Goal: Information Seeking & Learning: Find specific fact

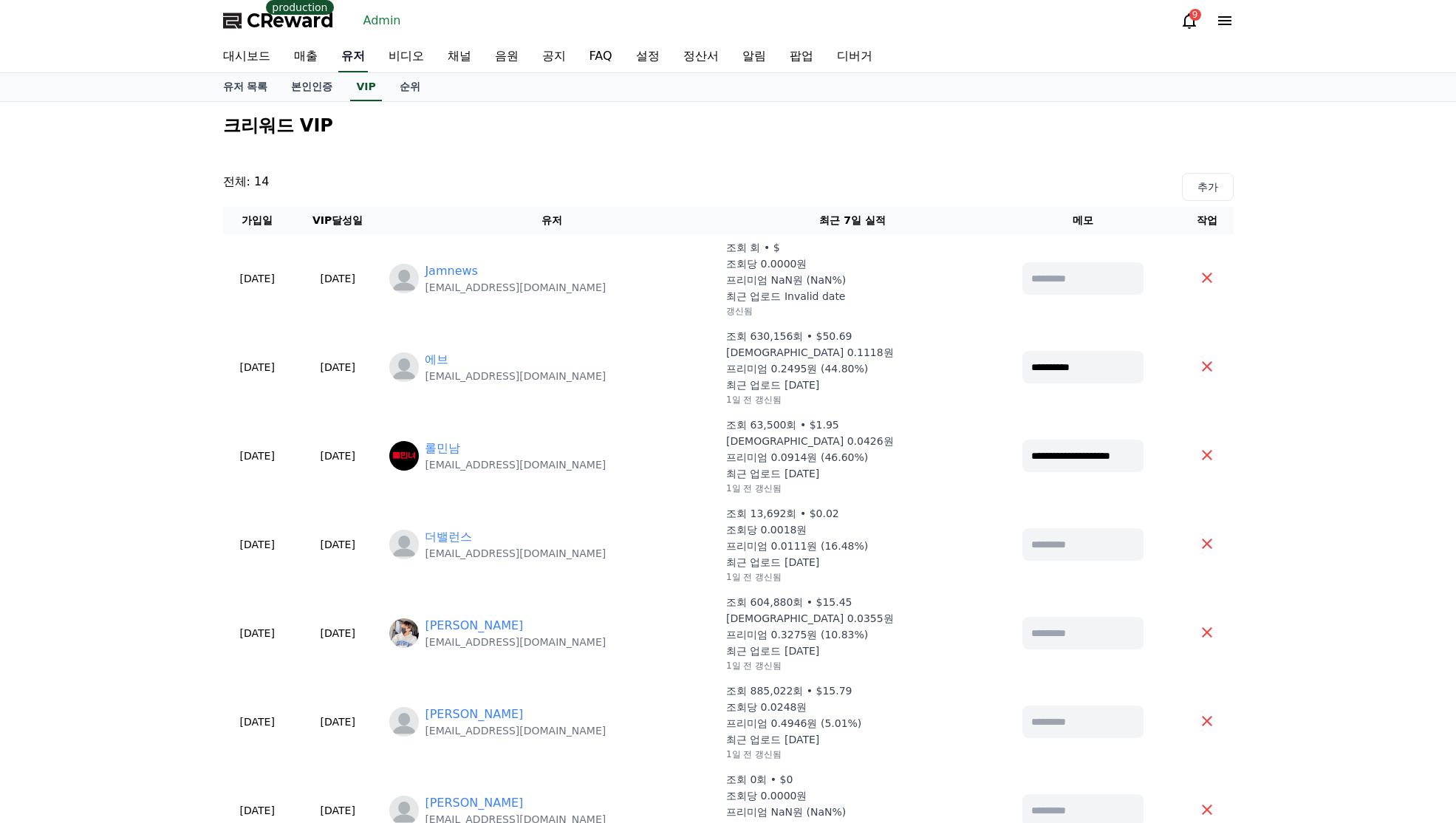
click at [358, 53] on link "유저" at bounding box center [353, 57] width 30 height 31
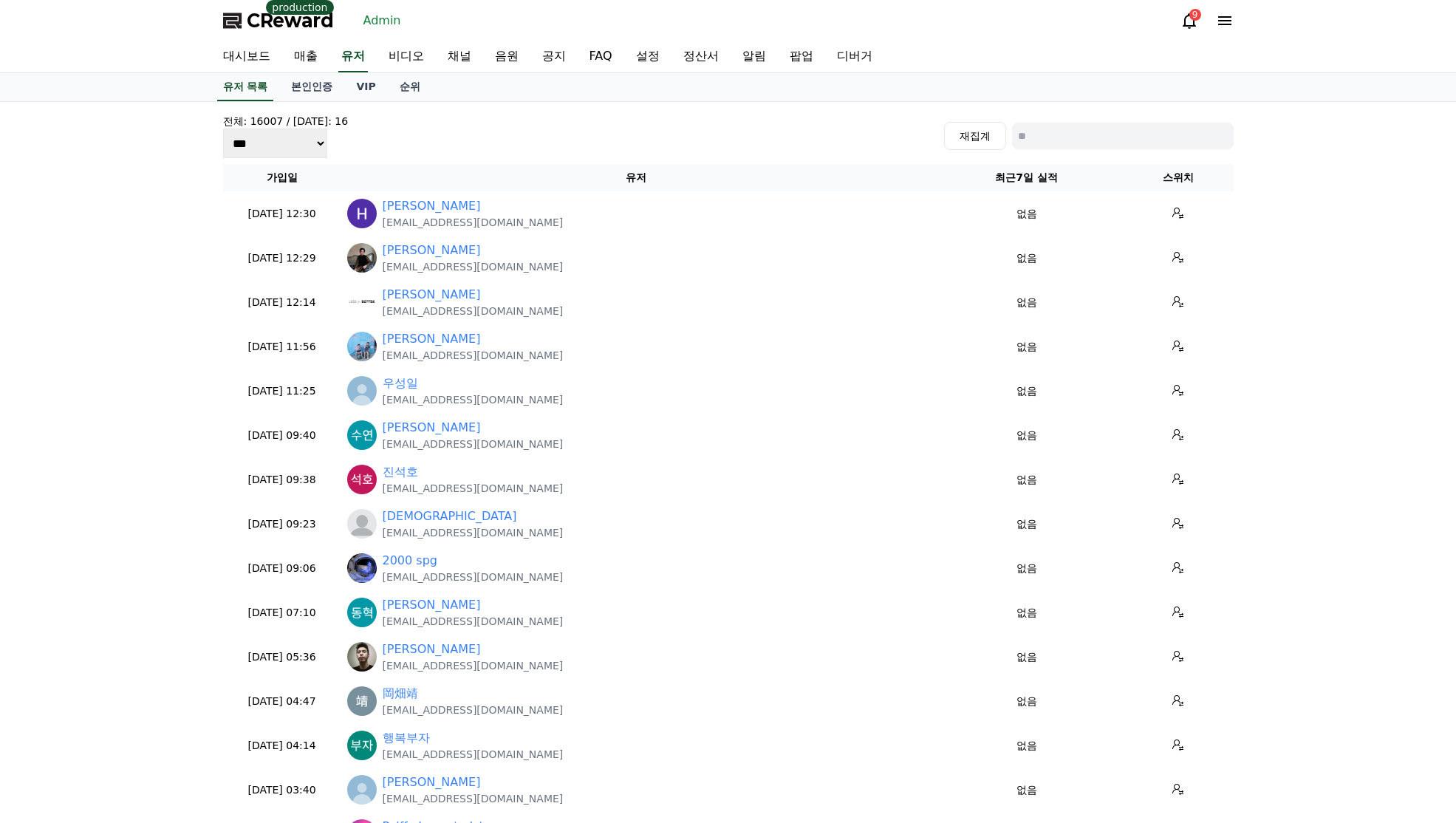
click at [1072, 133] on input at bounding box center [1123, 136] width 221 height 27
paste input "**********"
type input "**********"
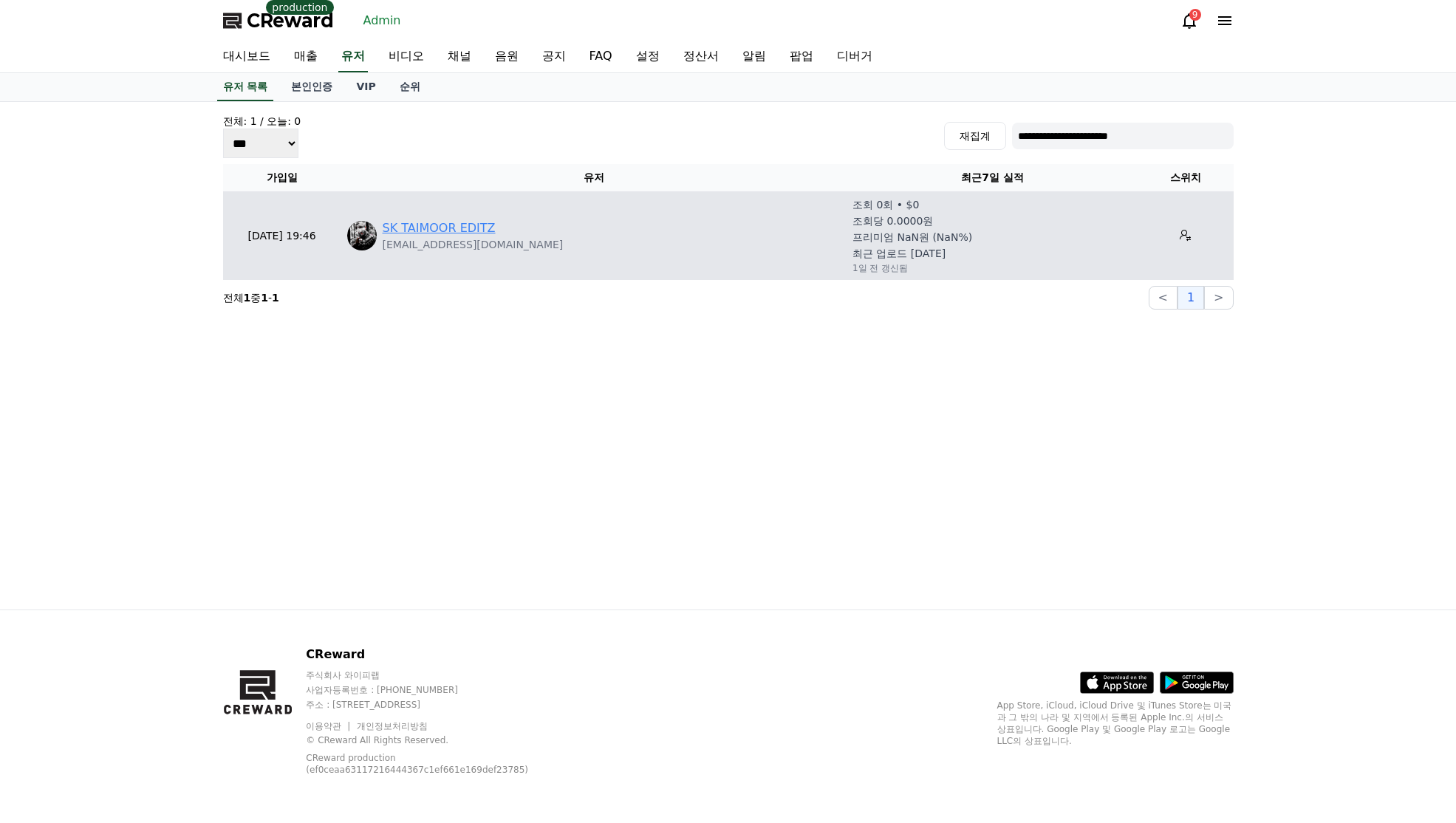
click at [465, 232] on link "SK TAIMOOR EDITZ" at bounding box center [439, 228] width 113 height 18
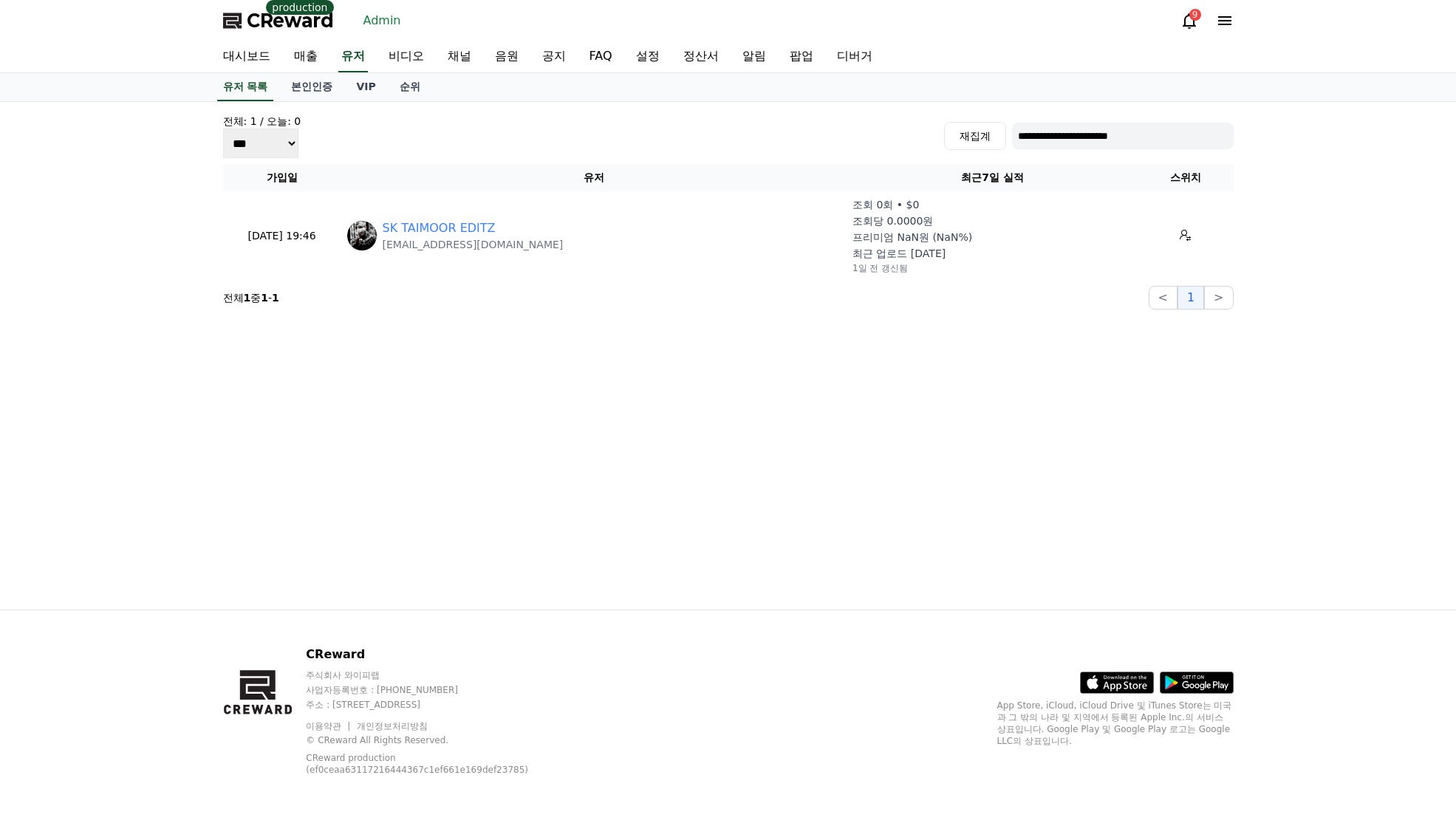
click at [305, 30] on span "CReward" at bounding box center [290, 20] width 87 height 23
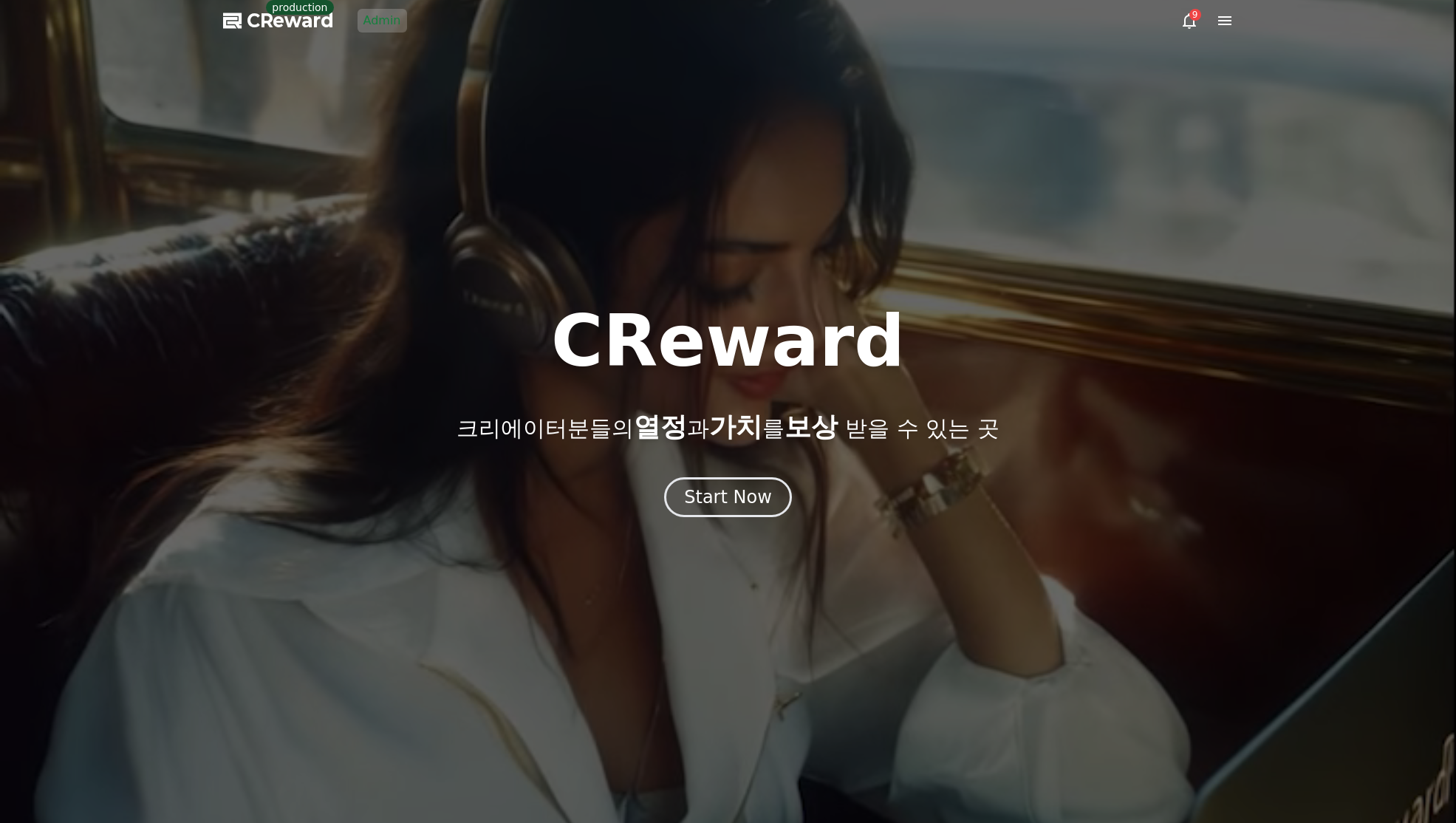
click at [735, 525] on div at bounding box center [728, 411] width 1456 height 823
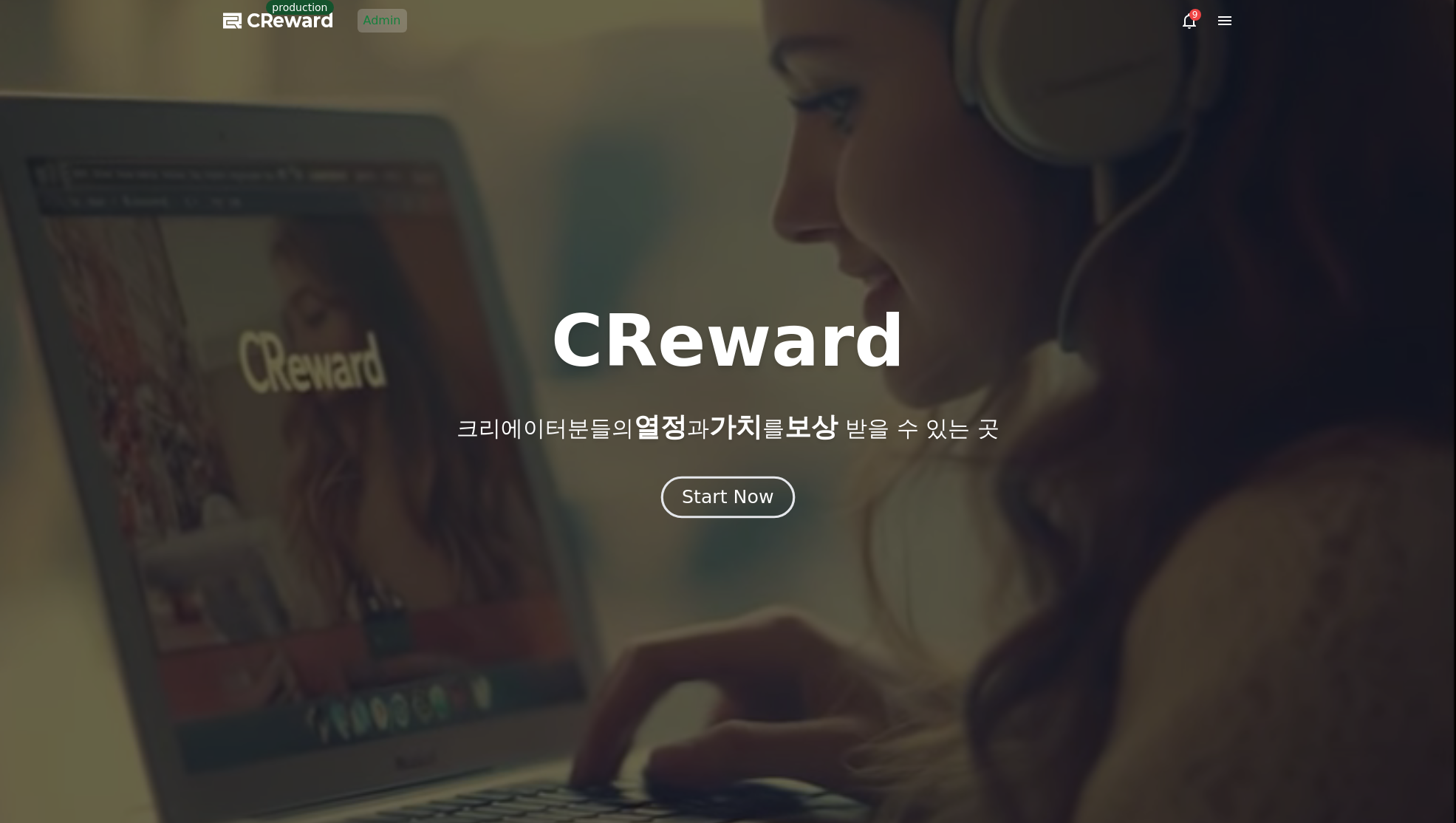
click at [728, 510] on button "Start Now" at bounding box center [728, 498] width 133 height 42
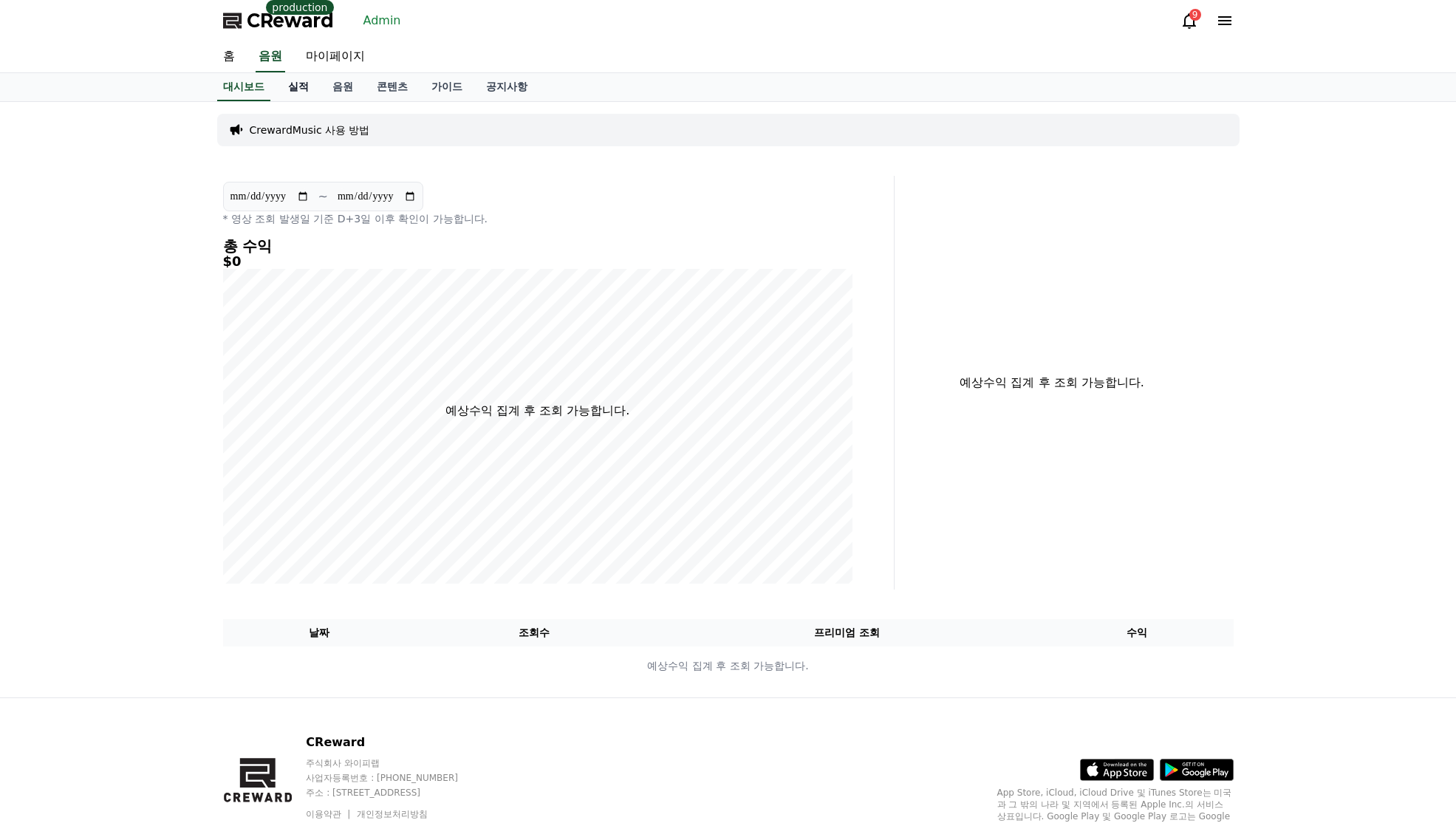
click at [291, 88] on link "실적" at bounding box center [298, 87] width 44 height 28
click at [342, 87] on link "음원" at bounding box center [342, 87] width 44 height 28
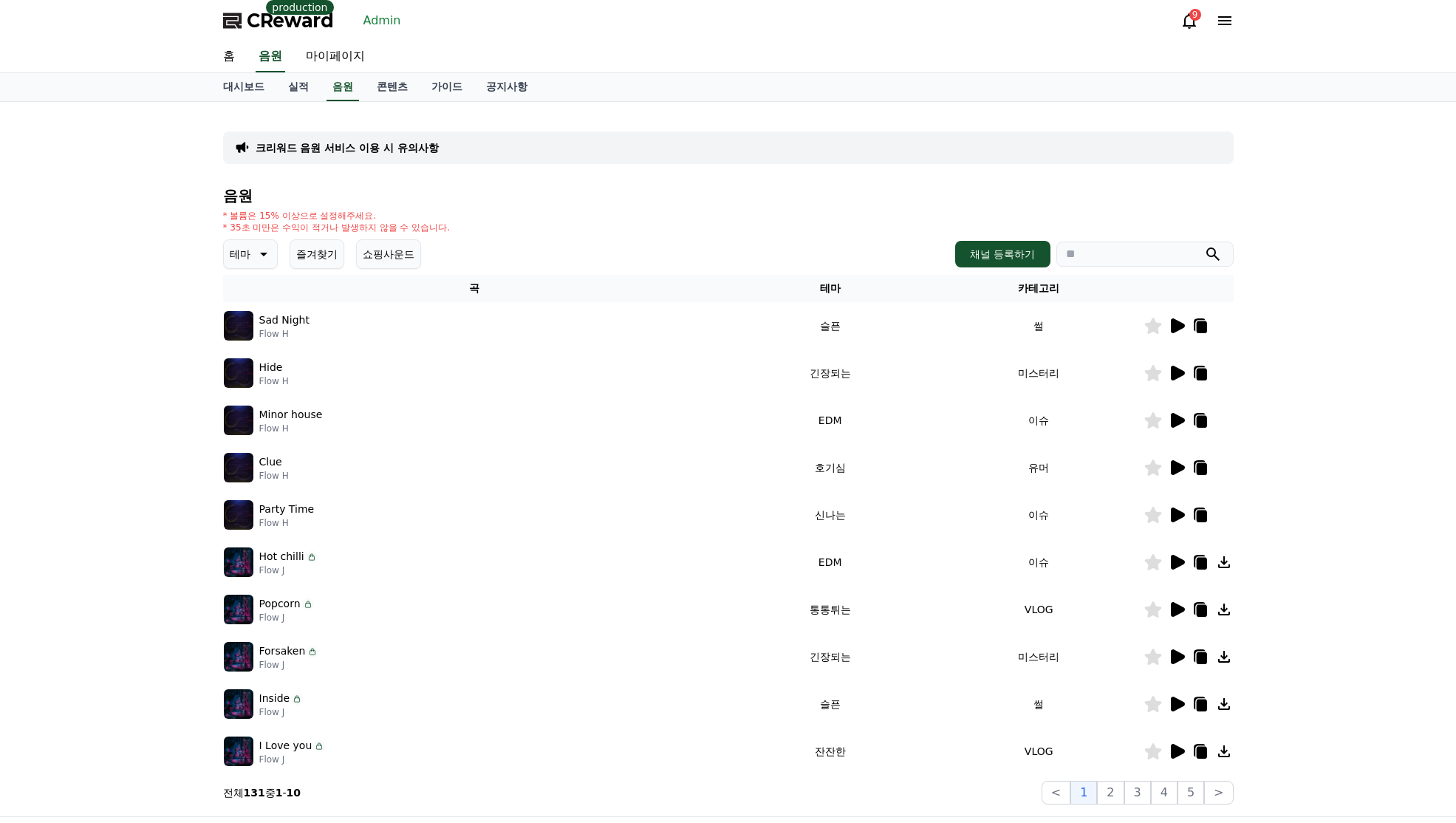
click at [343, 131] on div "크리워드 음원 서비스 이용 시 유의사항 음원 * 볼륨은 15% 이상으로 설정해주세요. * 35초 미만은 수익이 적거나 발생하지 않을 수 있습니…" at bounding box center [728, 459] width 1011 height 691
click at [344, 144] on p "크리워드 음원 서비스 이용 시 유의사항" at bounding box center [347, 147] width 183 height 15
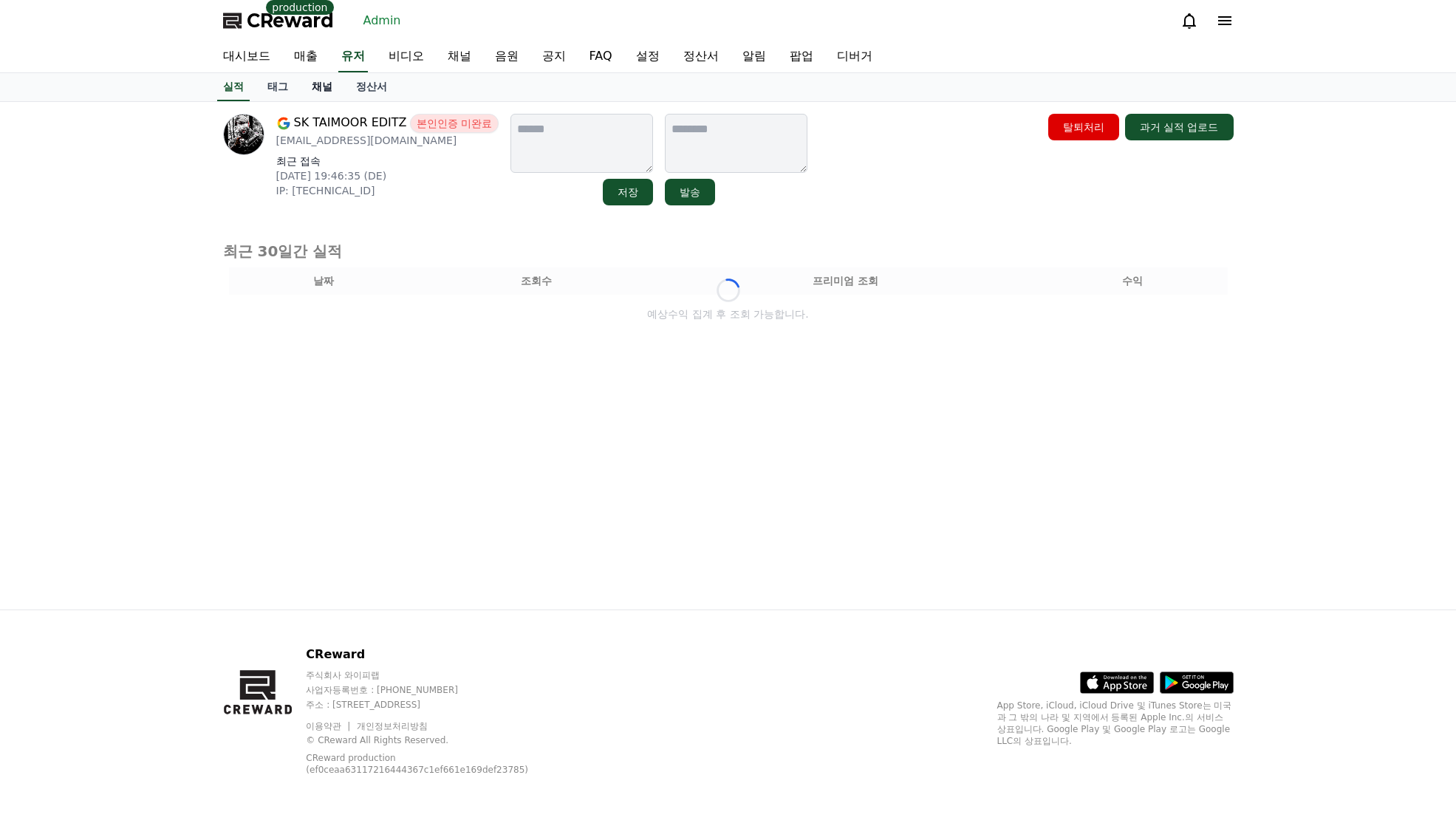
click at [330, 90] on link "채널" at bounding box center [322, 87] width 44 height 28
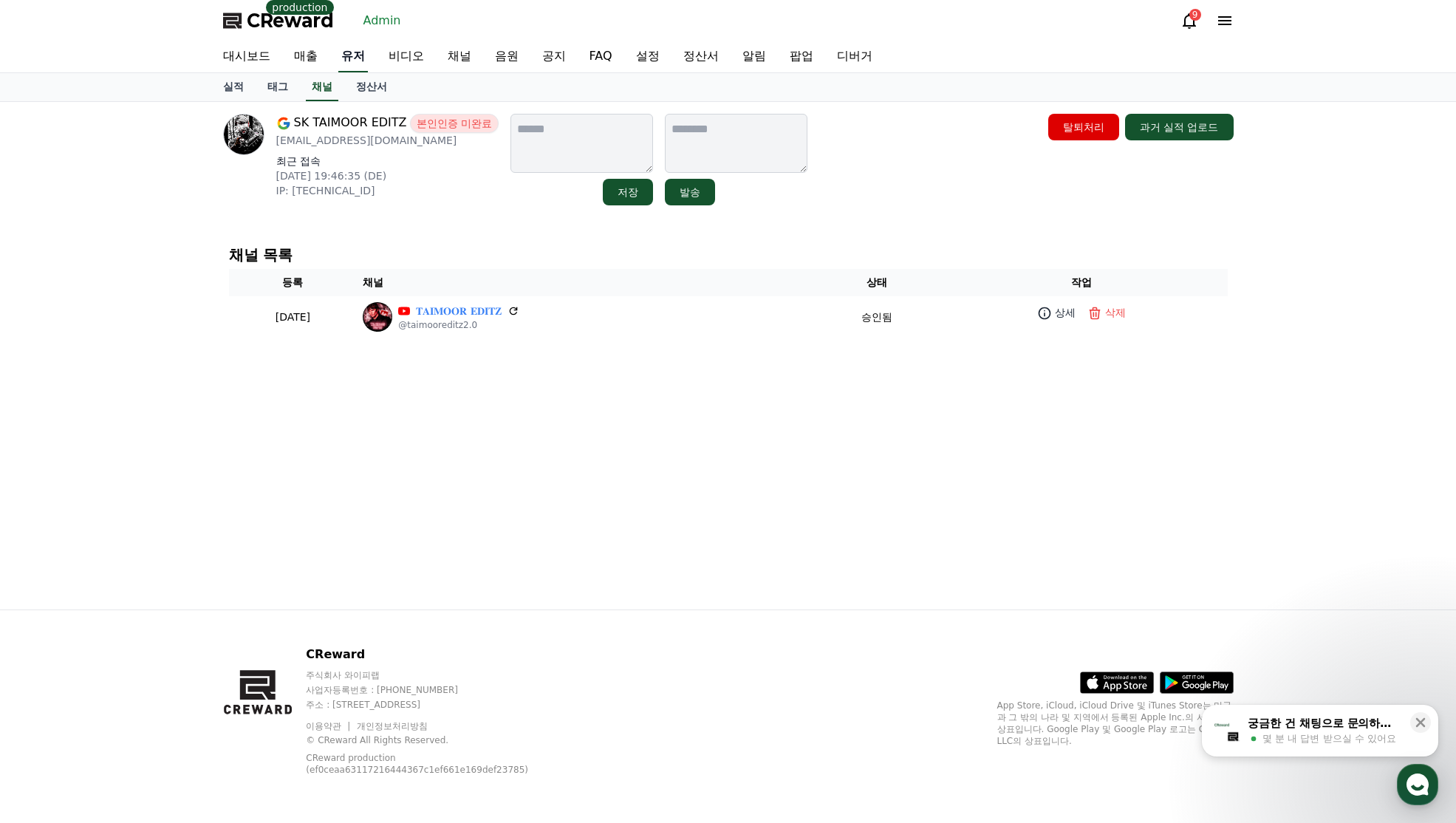
click at [358, 59] on link "유저" at bounding box center [353, 57] width 30 height 31
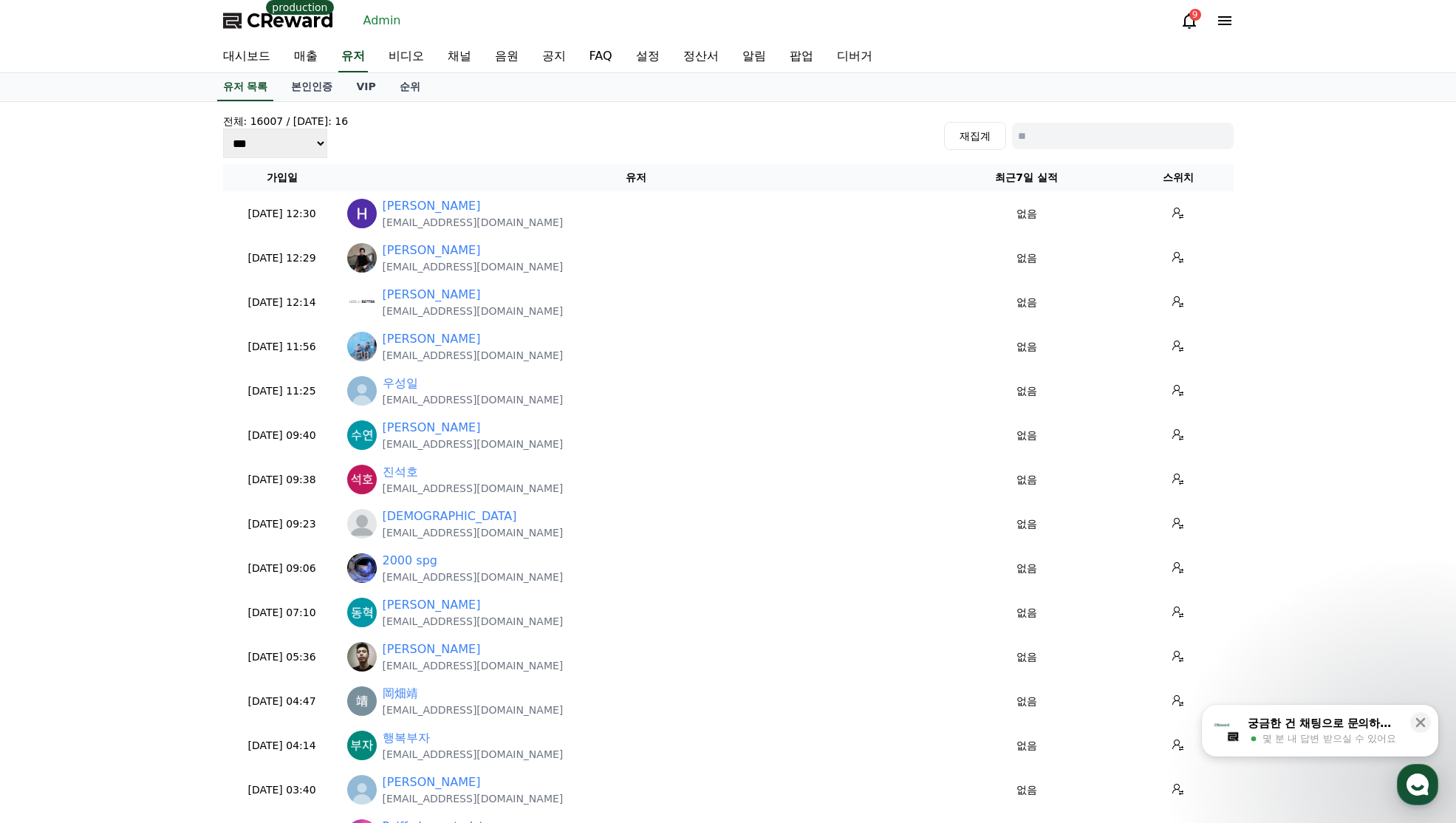
click at [1077, 139] on input at bounding box center [1123, 136] width 221 height 27
paste input "**********"
type input "**********"
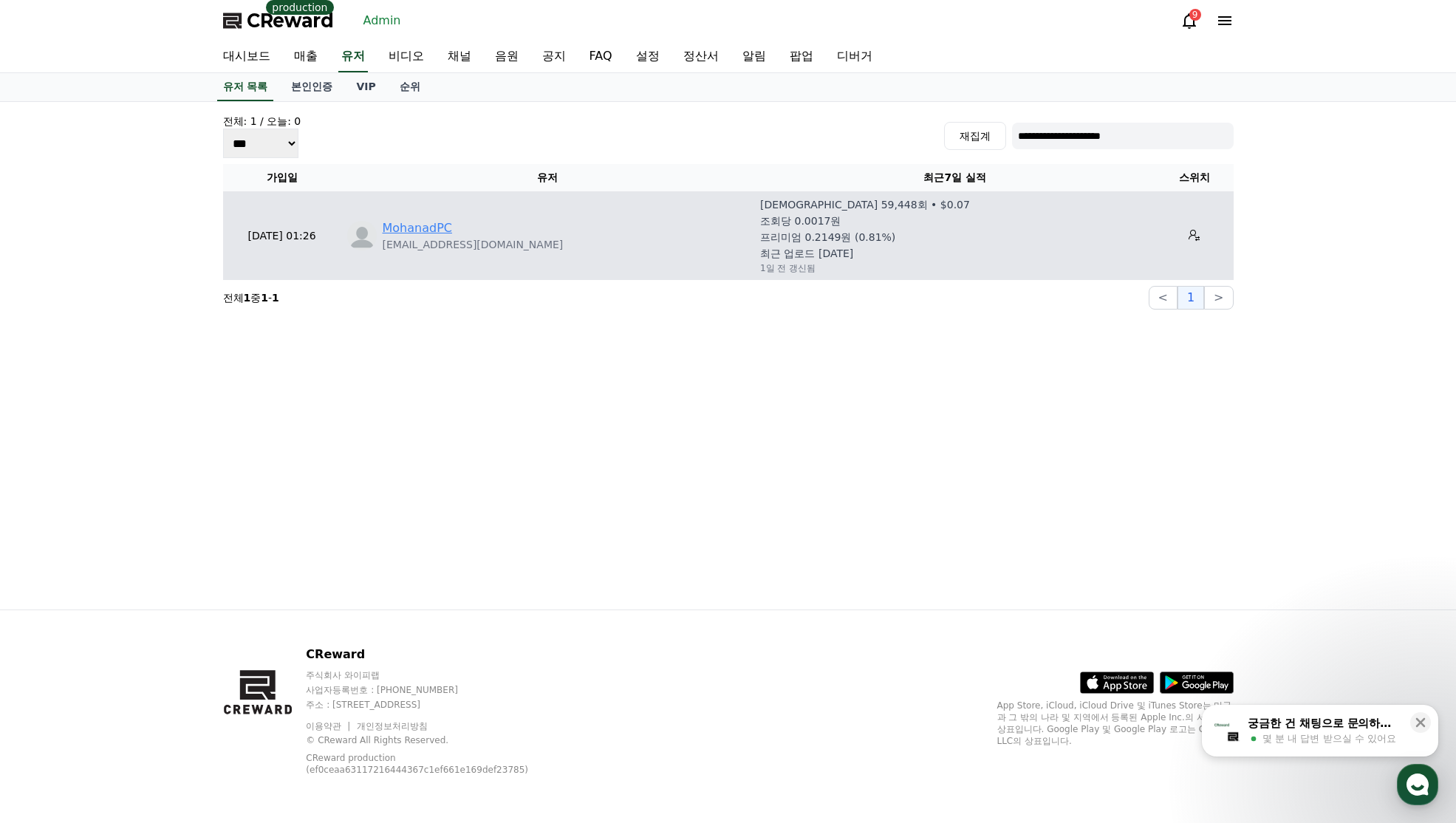
click at [412, 229] on link "MohanadPC" at bounding box center [417, 228] width 69 height 18
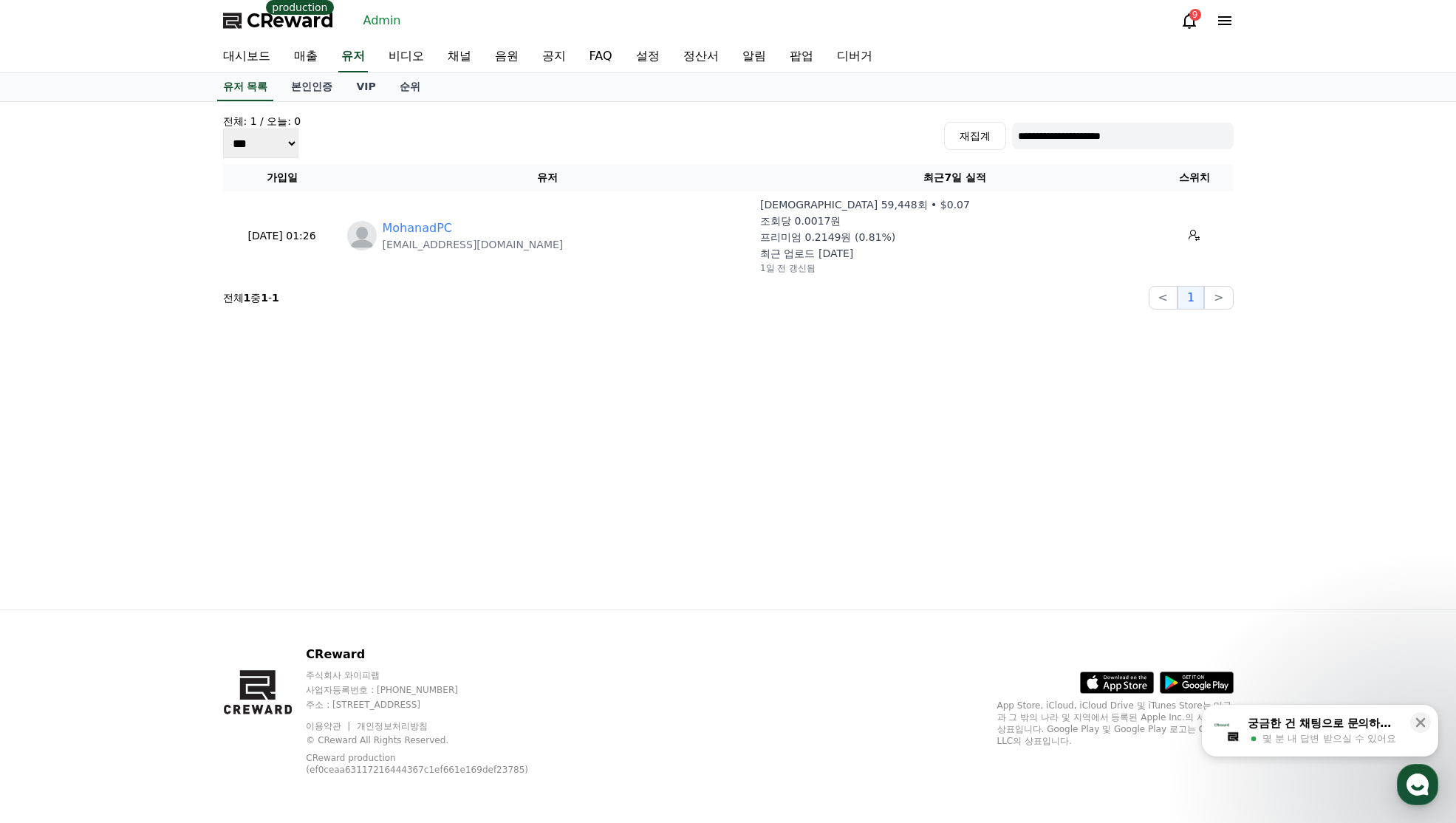
click at [1113, 143] on input "**********" at bounding box center [1123, 136] width 221 height 27
click at [369, 63] on div "대시보드 매출 유저 비디오 채널 음원 공지 FAQ 설정 정산서 알림 팝업 디버거" at bounding box center [728, 57] width 1034 height 31
click at [363, 61] on link "유저" at bounding box center [353, 57] width 30 height 31
click at [374, 87] on link "VIP" at bounding box center [365, 87] width 43 height 27
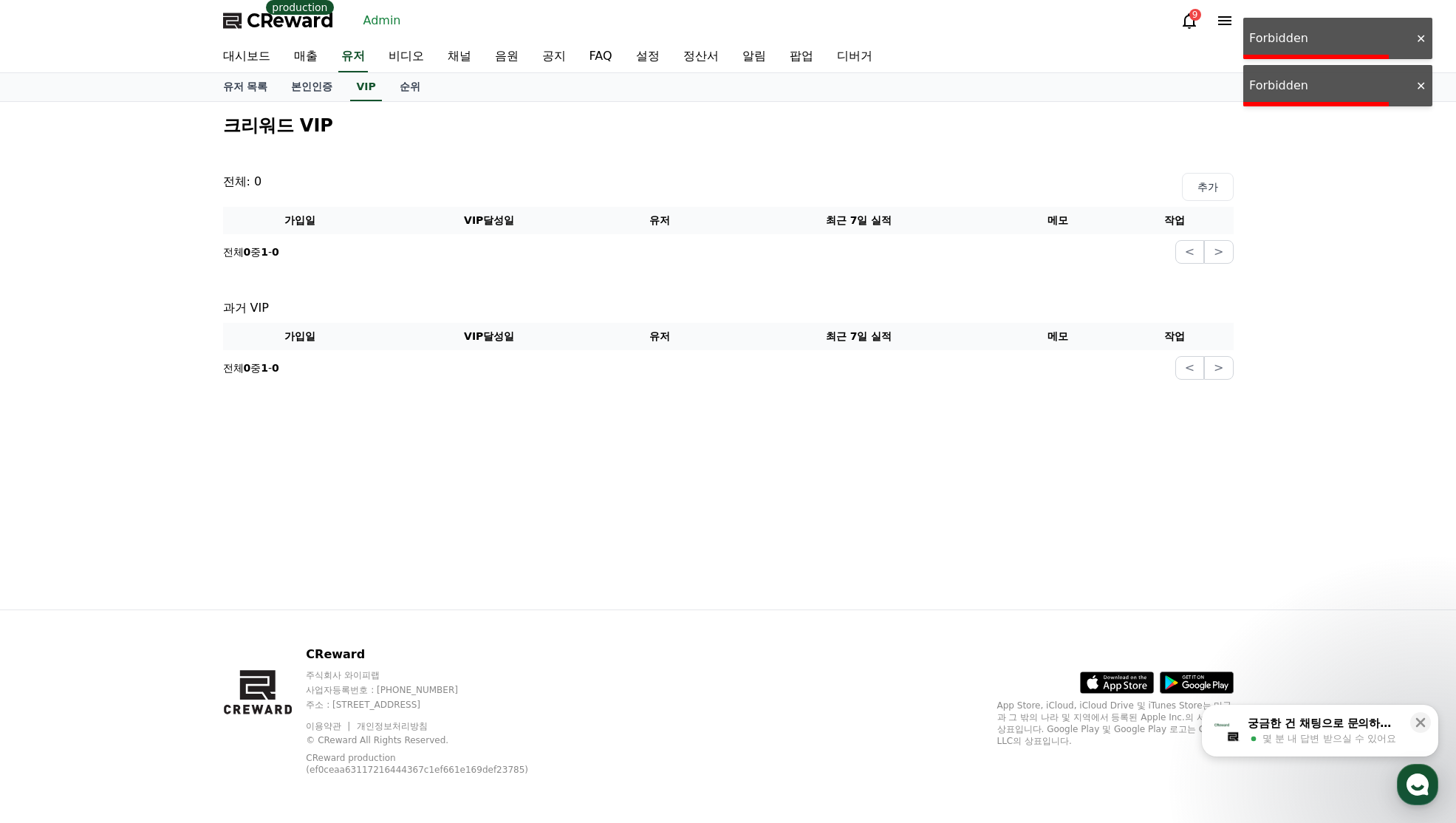
click at [368, 16] on link "Admin" at bounding box center [382, 20] width 49 height 23
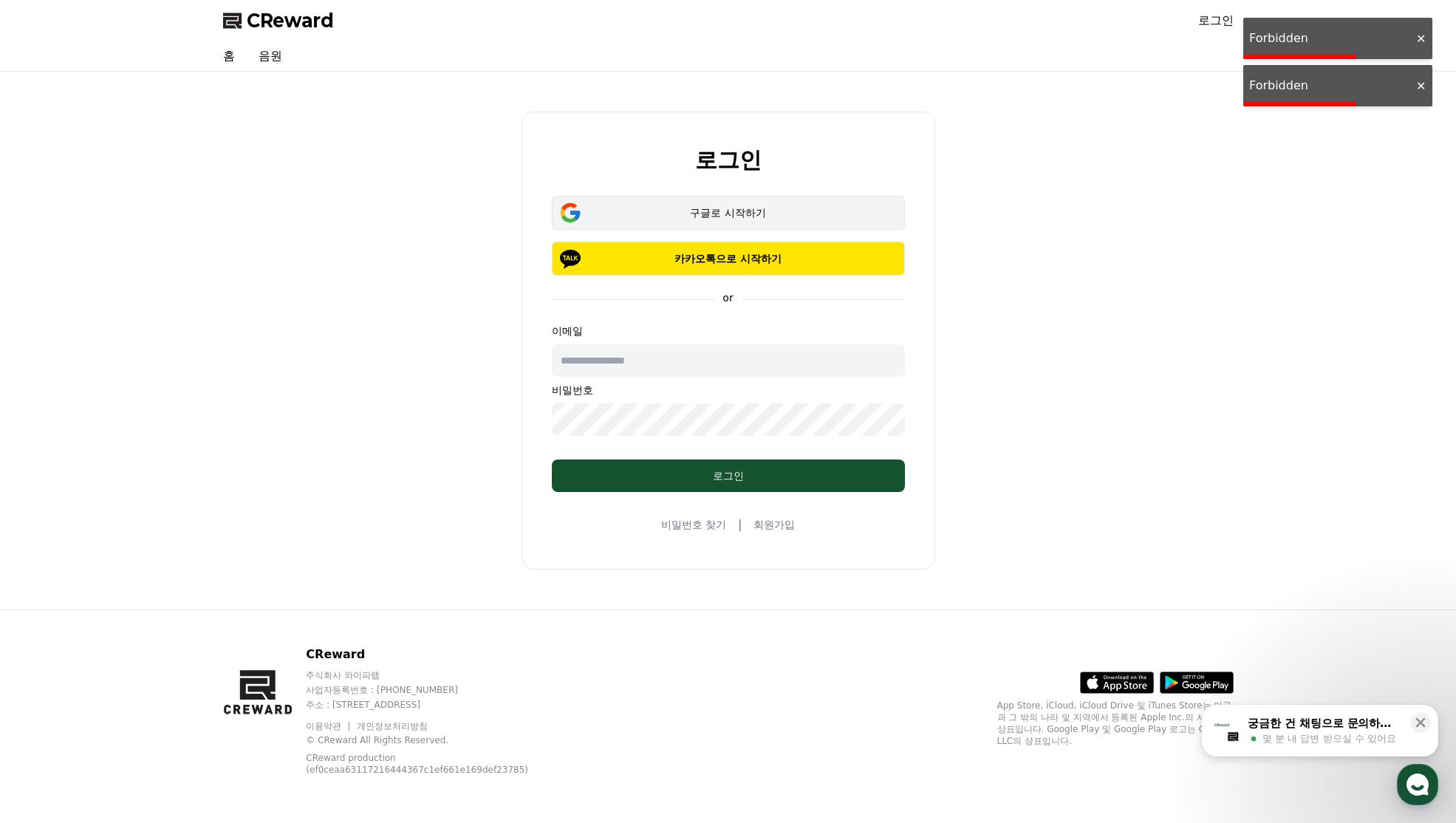
click at [824, 201] on button "구글로 시작하기" at bounding box center [728, 213] width 353 height 34
click at [830, 209] on div "구글로 시작하기" at bounding box center [728, 212] width 310 height 15
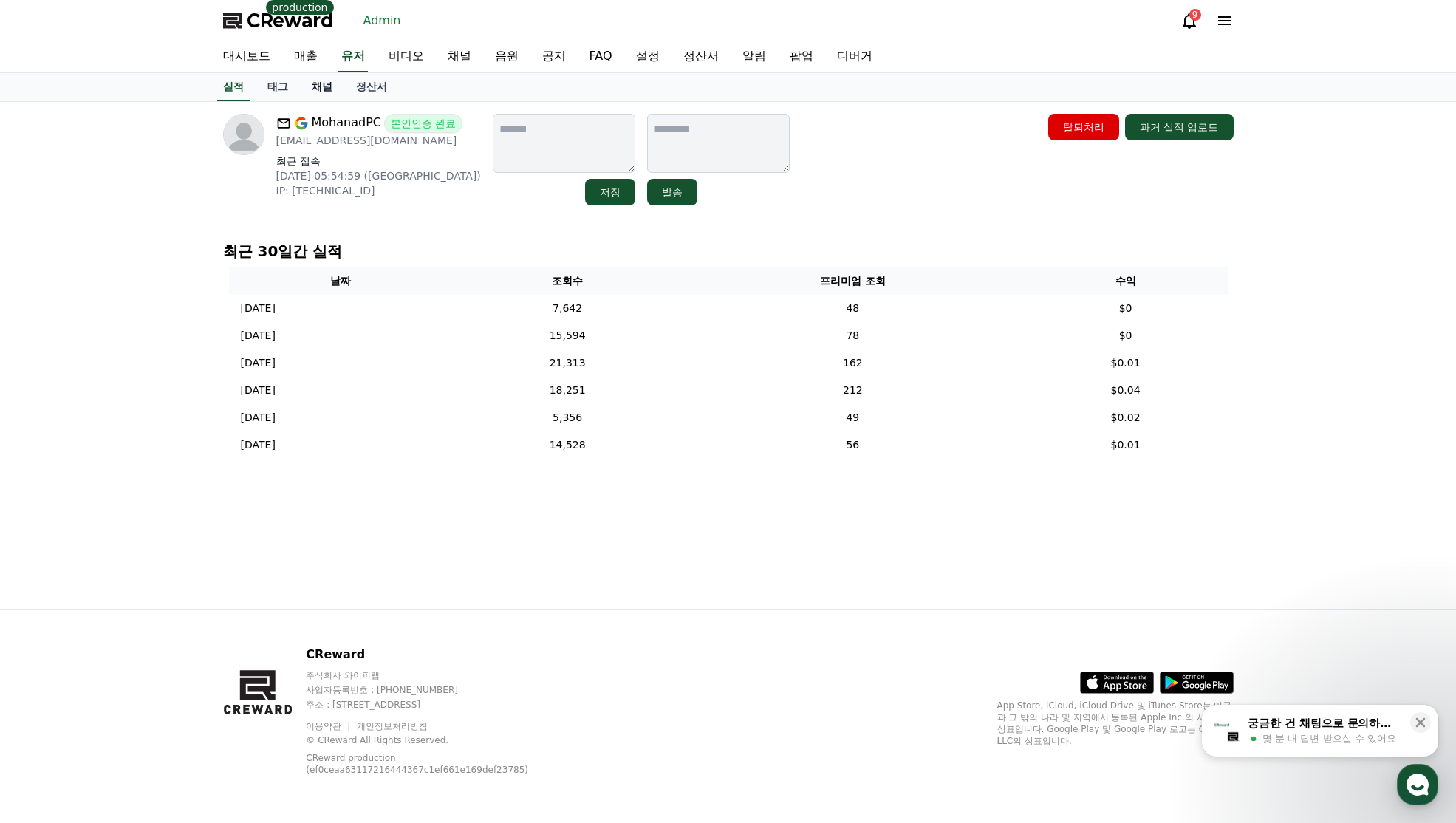
click at [324, 90] on link "채널" at bounding box center [322, 87] width 44 height 28
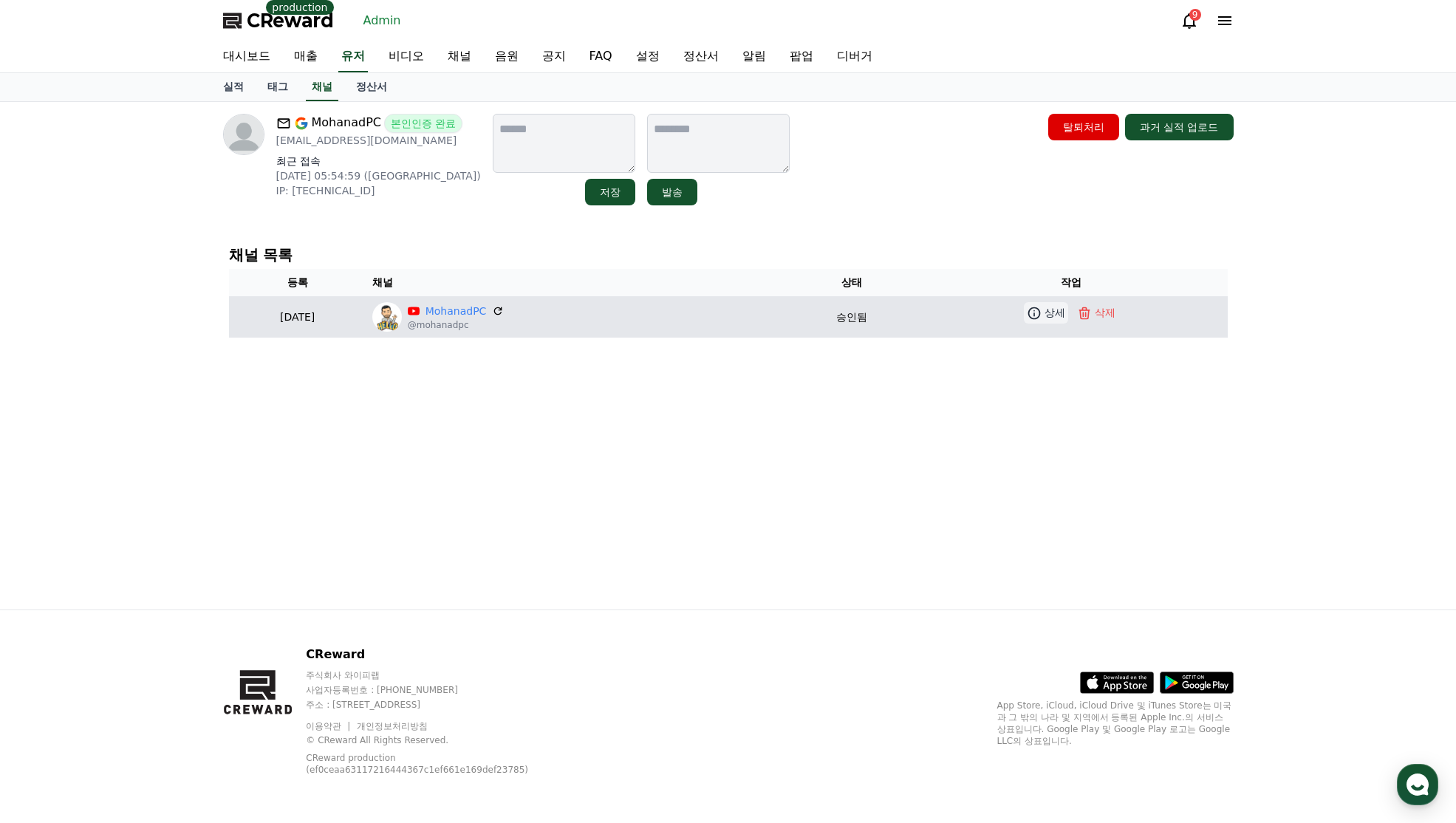
click at [1041, 317] on icon at bounding box center [1035, 313] width 12 height 12
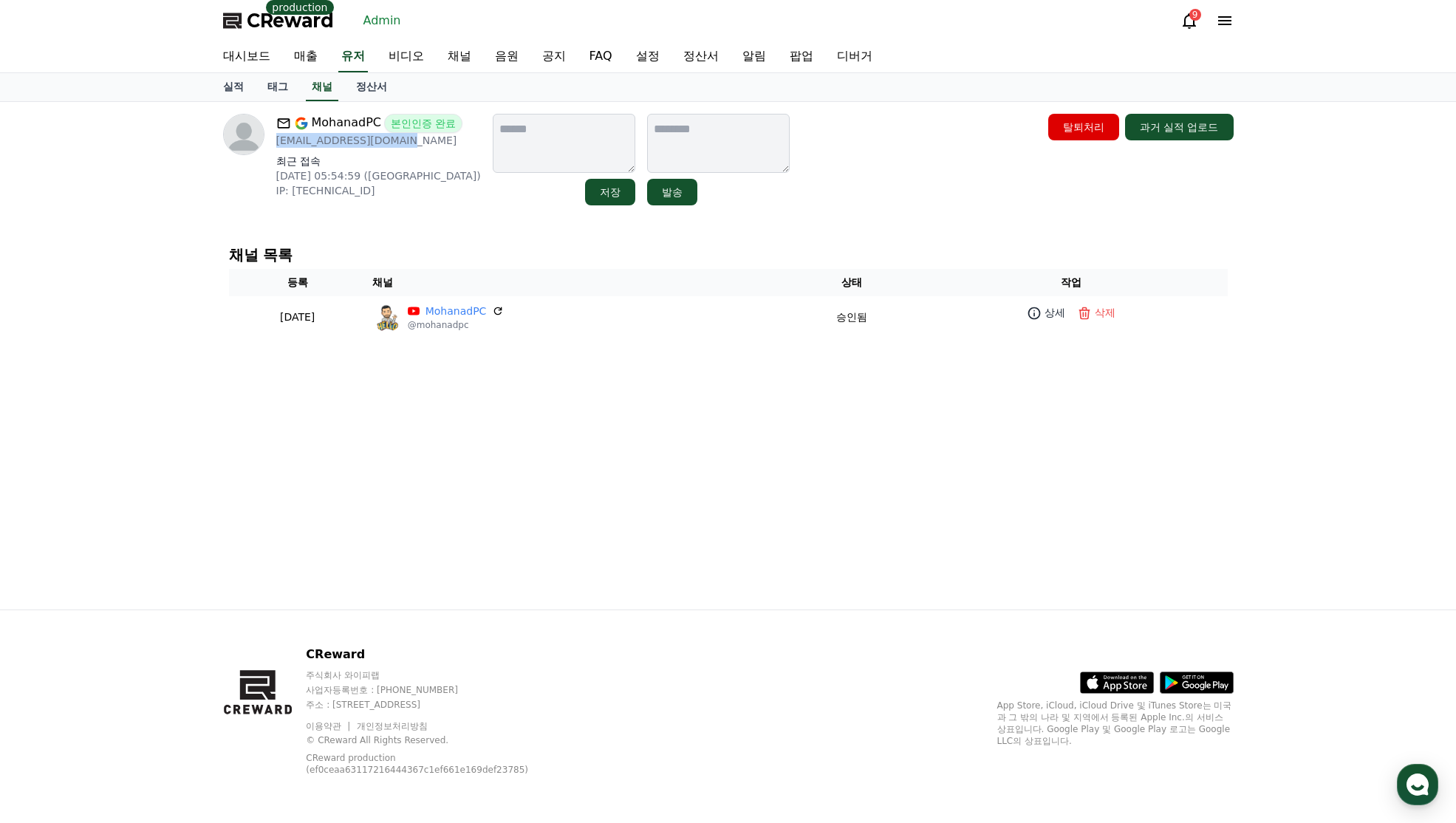
drag, startPoint x: 431, startPoint y: 145, endPoint x: 271, endPoint y: 144, distance: 160.0
click at [271, 144] on div "MohanadPC 본인인증 완료 mpcitknowhow@gmail.com 최근 접속 2025-08-13 05:54:59 (CA) IP: 68.…" at bounding box center [352, 159] width 258 height 91
copy p "mpcitknowhow@gmail.com"
click at [358, 59] on link "유저" at bounding box center [353, 57] width 30 height 31
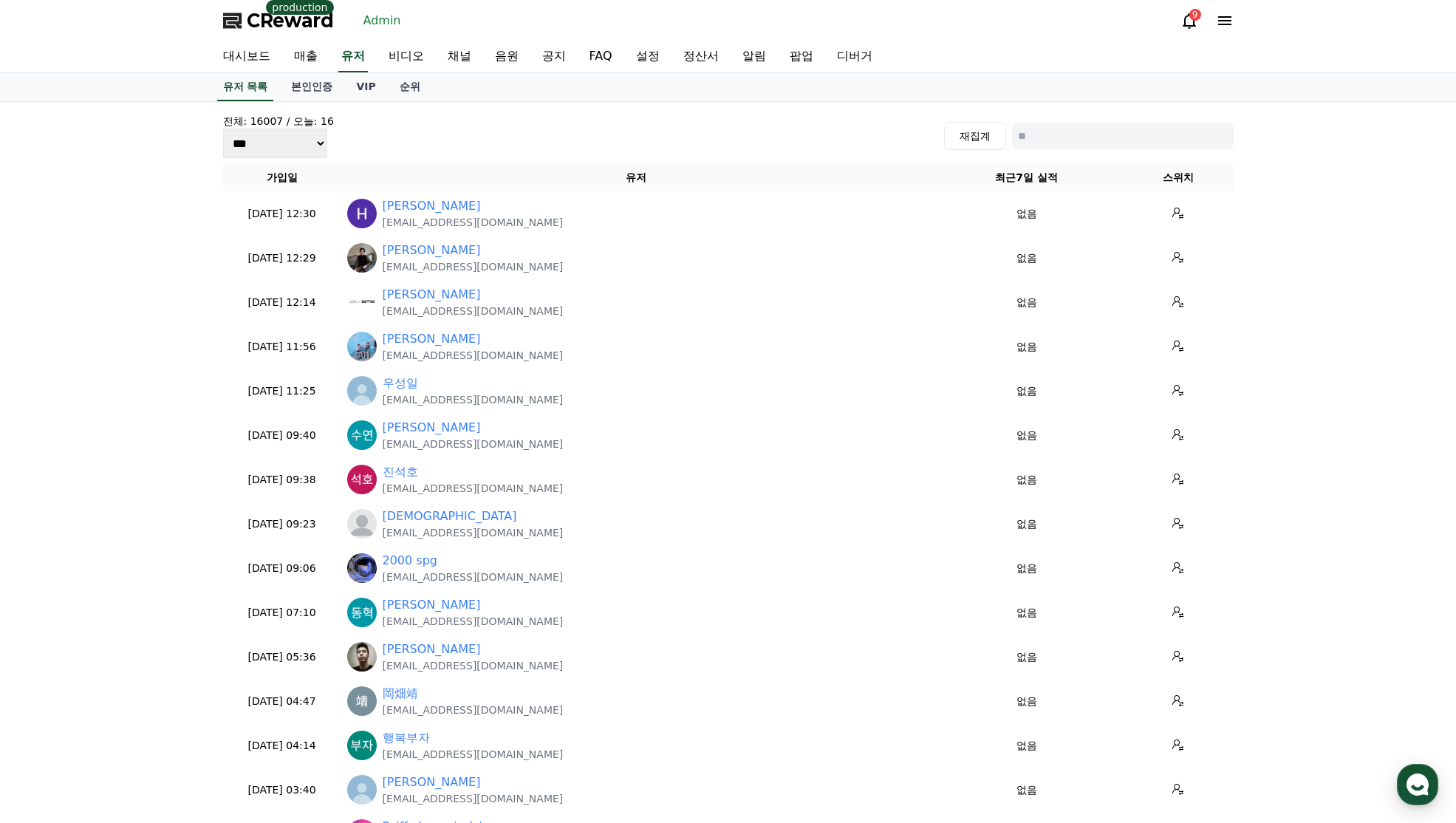
click at [1126, 141] on input at bounding box center [1123, 136] width 221 height 27
paste input "**********"
type input "**********"
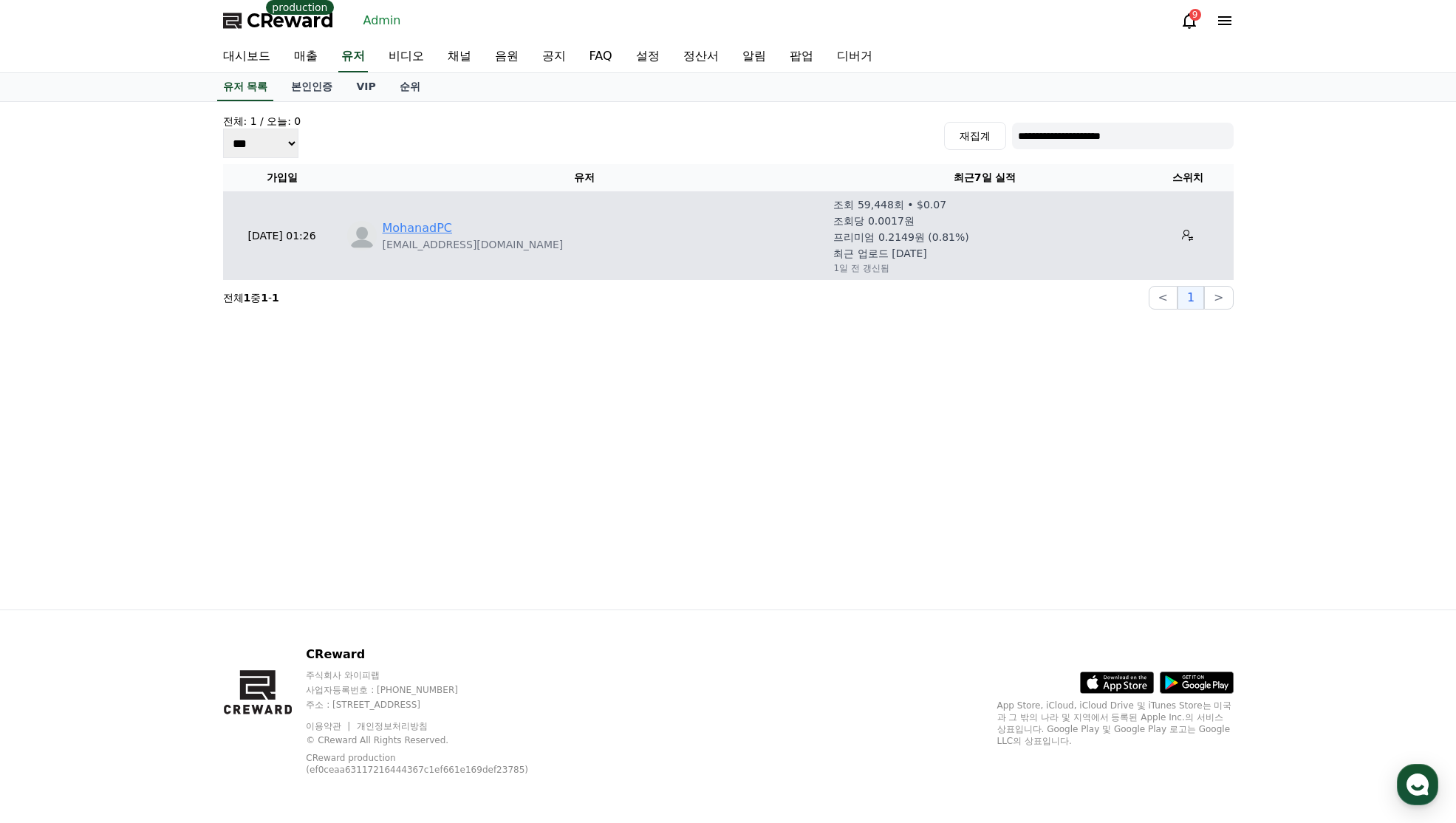
click at [440, 232] on link "MohanadPC" at bounding box center [417, 228] width 69 height 18
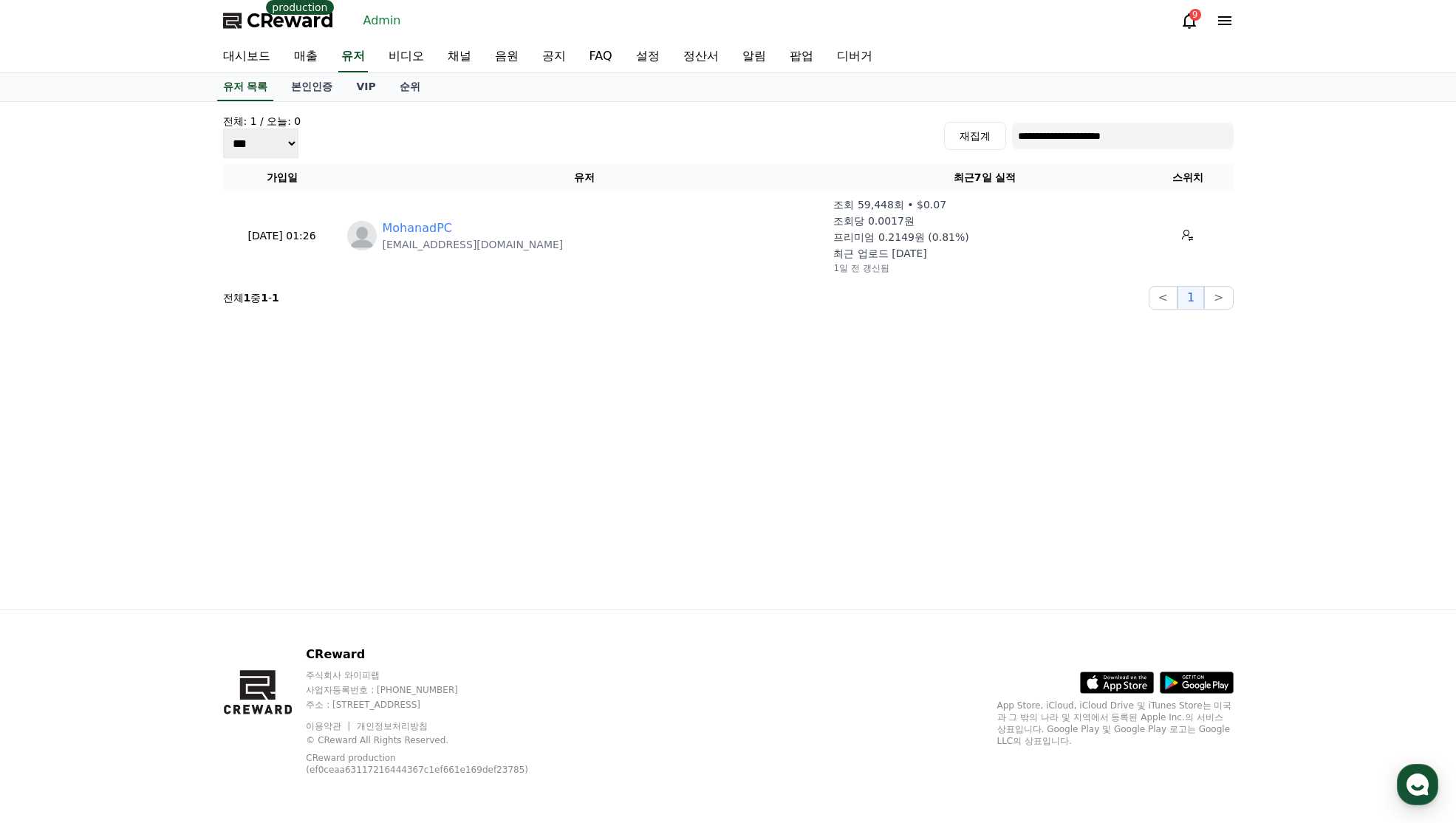
click at [1115, 131] on input "**********" at bounding box center [1123, 136] width 221 height 27
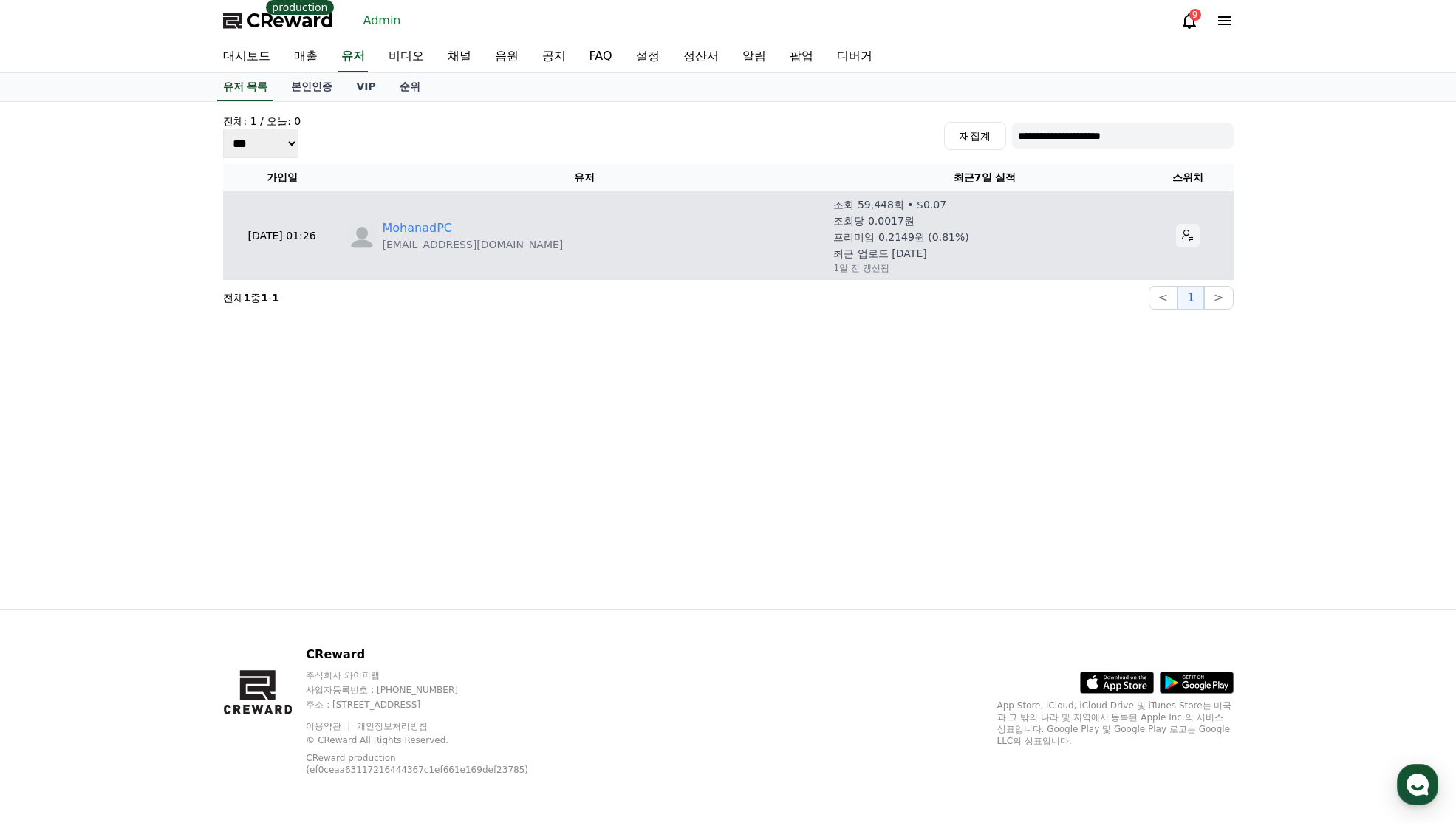
click at [1182, 230] on icon at bounding box center [1188, 236] width 12 height 12
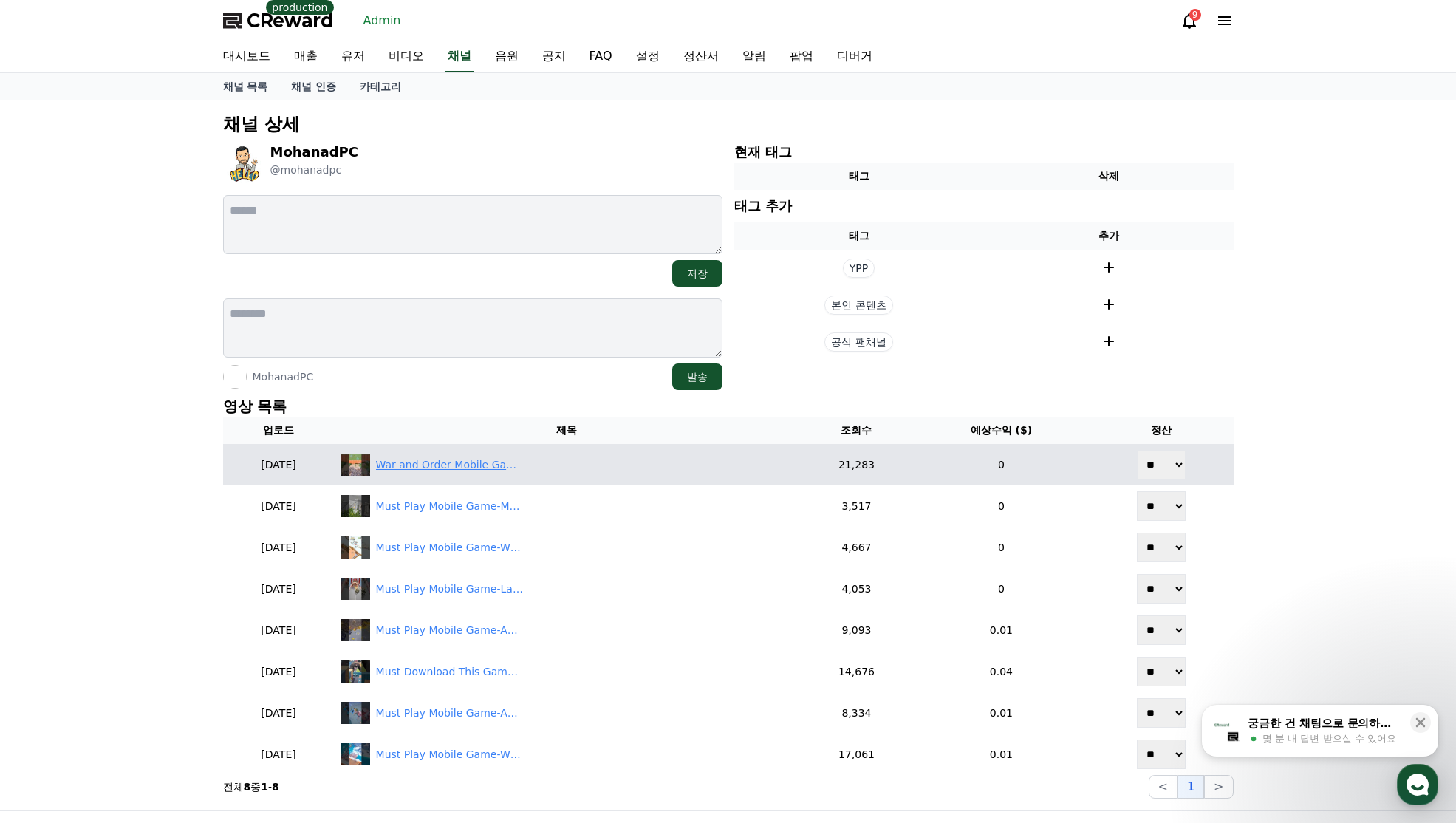
click at [515, 474] on div "War and Order Mobile Game!🤩 #shorts #gamereviews" at bounding box center [567, 465] width 453 height 22
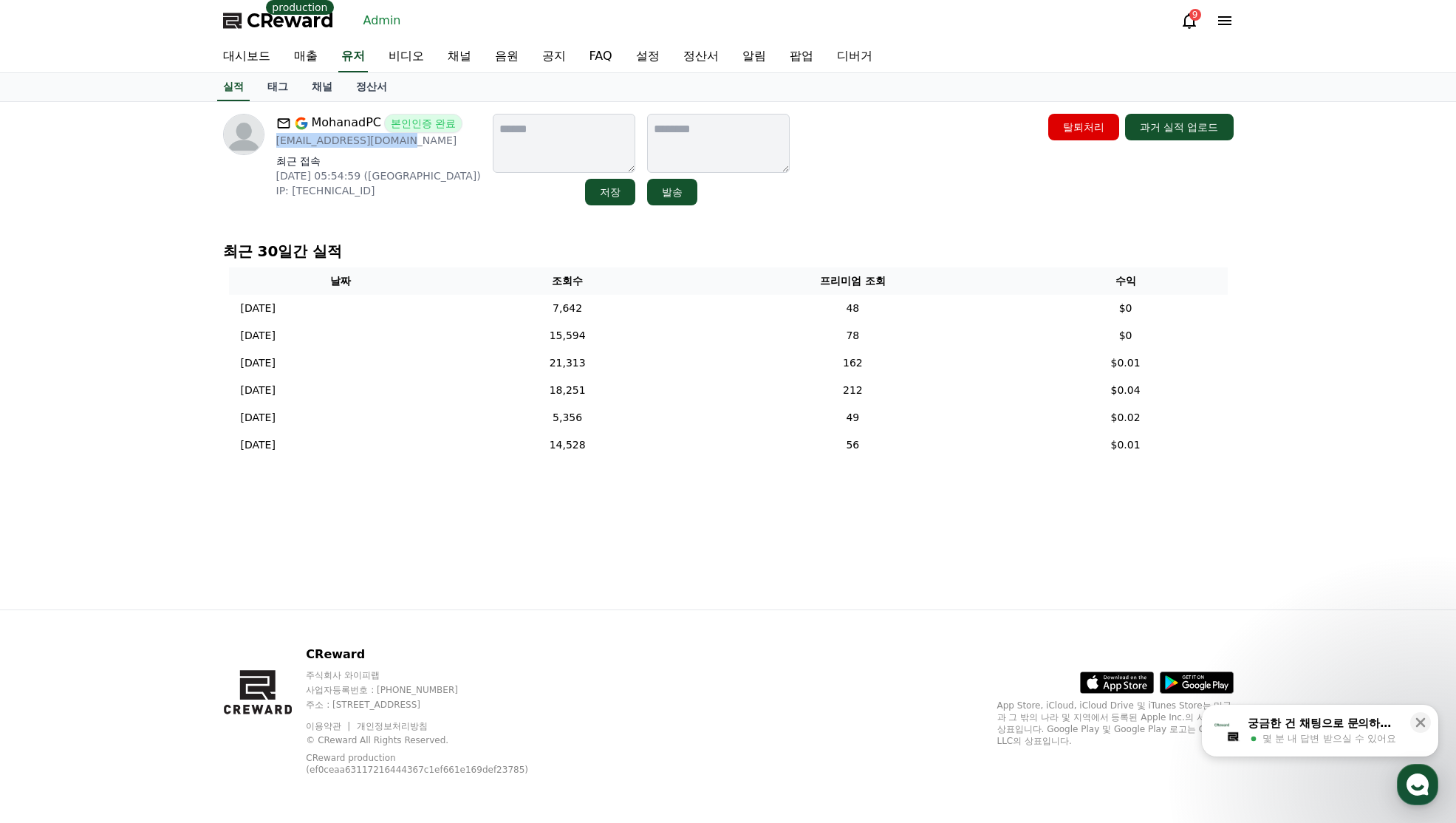
drag, startPoint x: 422, startPoint y: 142, endPoint x: 278, endPoint y: 141, distance: 144.0
click at [278, 141] on p "[EMAIL_ADDRESS][DOMAIN_NAME]" at bounding box center [378, 140] width 204 height 15
copy p "[EMAIL_ADDRESS][DOMAIN_NAME]"
click at [538, 552] on div "MohanadPC 본인인증 완료 [EMAIL_ADDRESS][DOMAIN_NAME] 최근 접속 [DATE] 05:54:59 ([GEOGRAPH…" at bounding box center [728, 356] width 1034 height 508
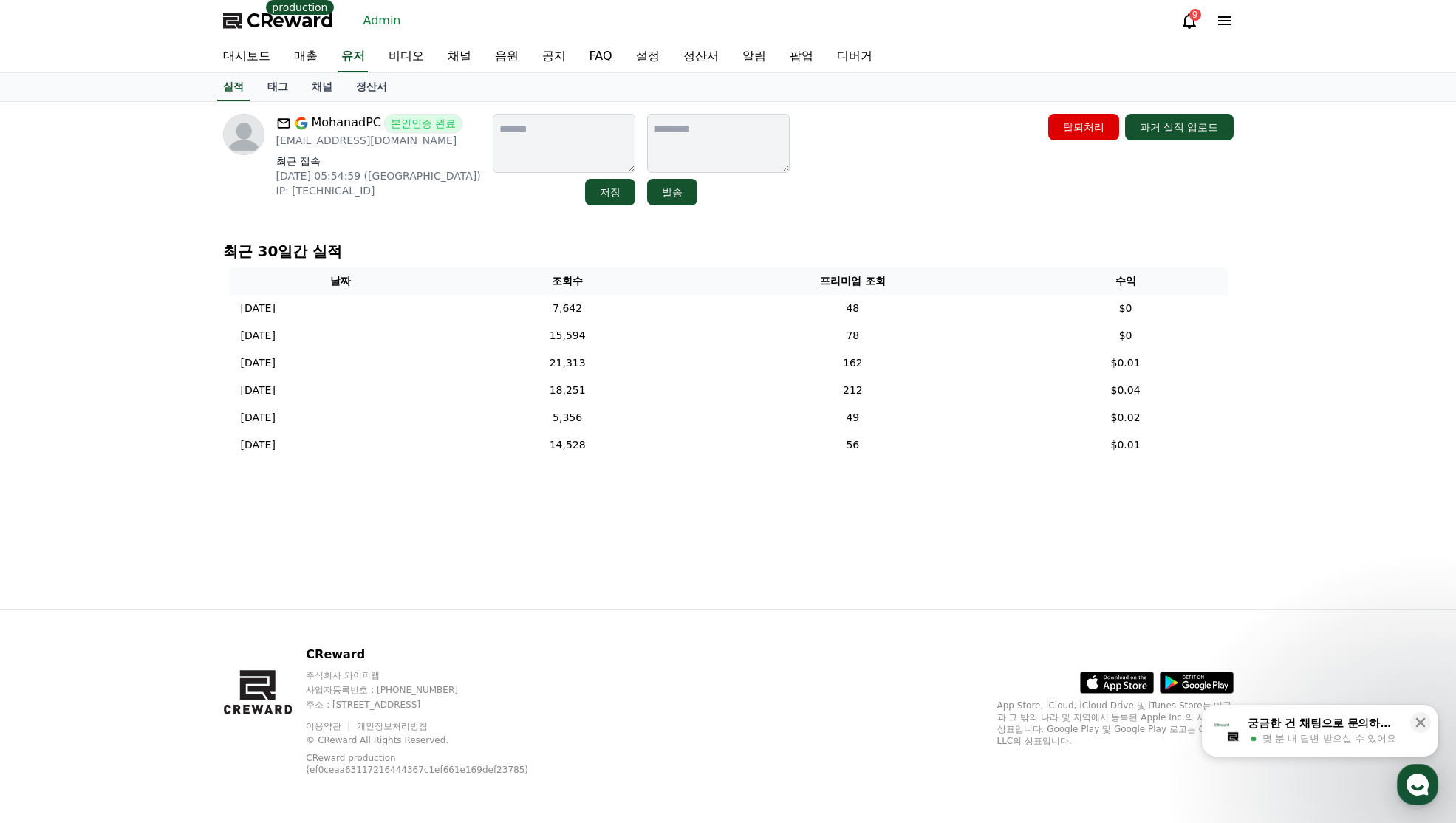
click at [840, 509] on div "MohanadPC 본인인증 완료 [EMAIL_ADDRESS][DOMAIN_NAME] 최근 접속 [DATE] 05:54:59 ([GEOGRAPH…" at bounding box center [728, 356] width 1034 height 508
click at [231, 90] on link "실적" at bounding box center [234, 87] width 33 height 28
